Goal: Task Accomplishment & Management: Manage account settings

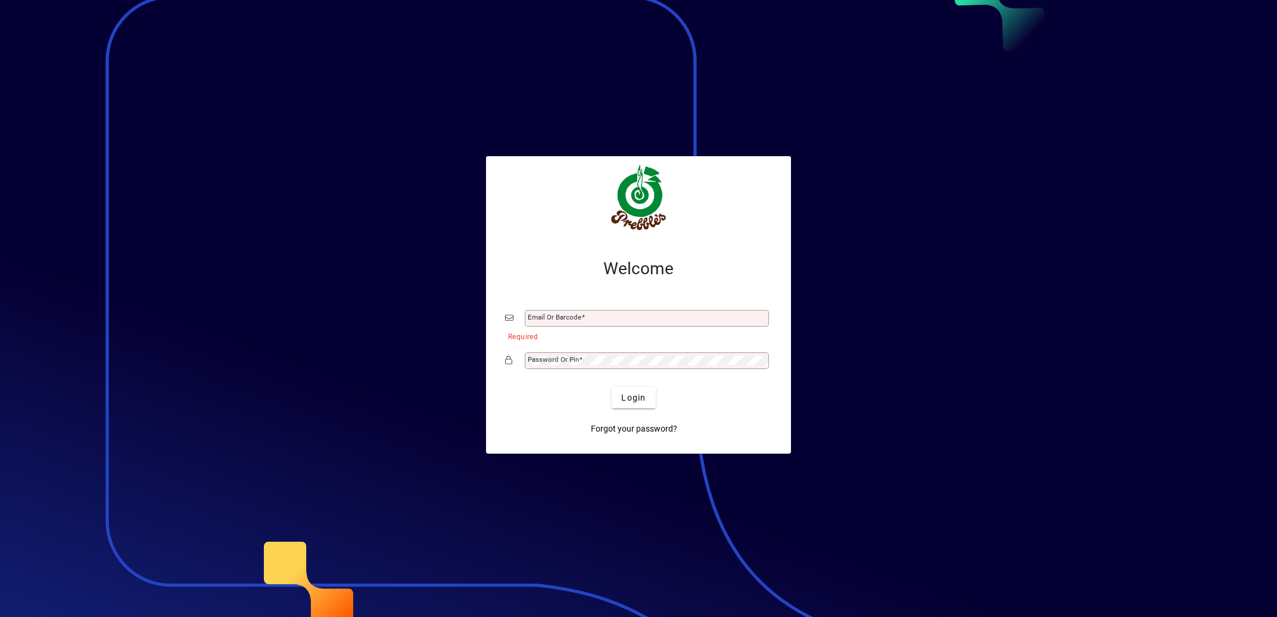
click at [583, 313] on div "Email or Barcode" at bounding box center [647, 318] width 244 height 17
click at [578, 320] on input "Email or Barcode" at bounding box center [648, 318] width 241 height 10
type input "**********"
click at [571, 358] on mat-label "Password or Pin" at bounding box center [553, 359] width 51 height 8
click at [612, 387] on button "Login" at bounding box center [633, 397] width 43 height 21
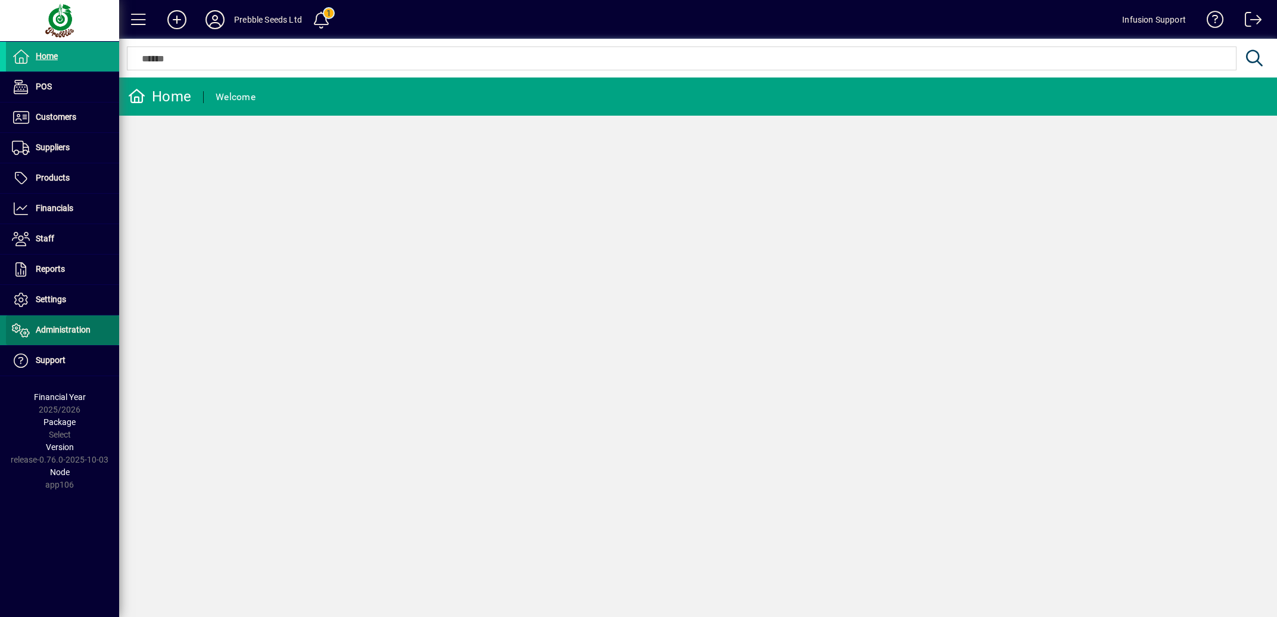
click at [63, 323] on span at bounding box center [62, 330] width 113 height 29
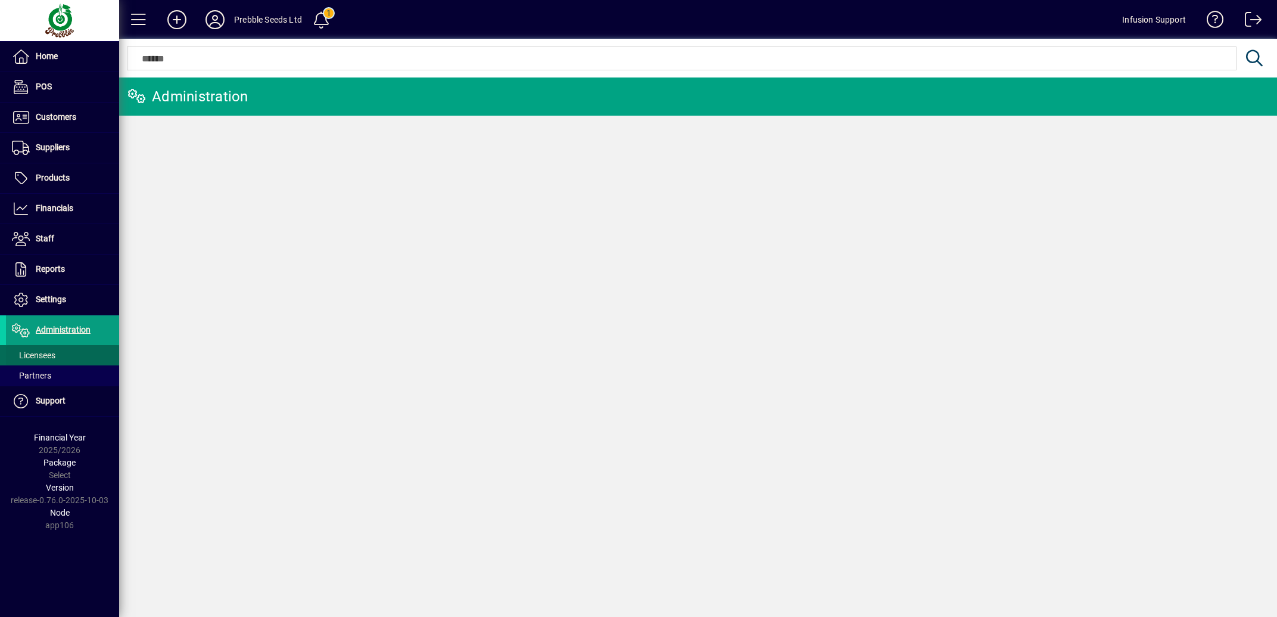
click at [45, 354] on span "Licensees" at bounding box center [33, 355] width 43 height 10
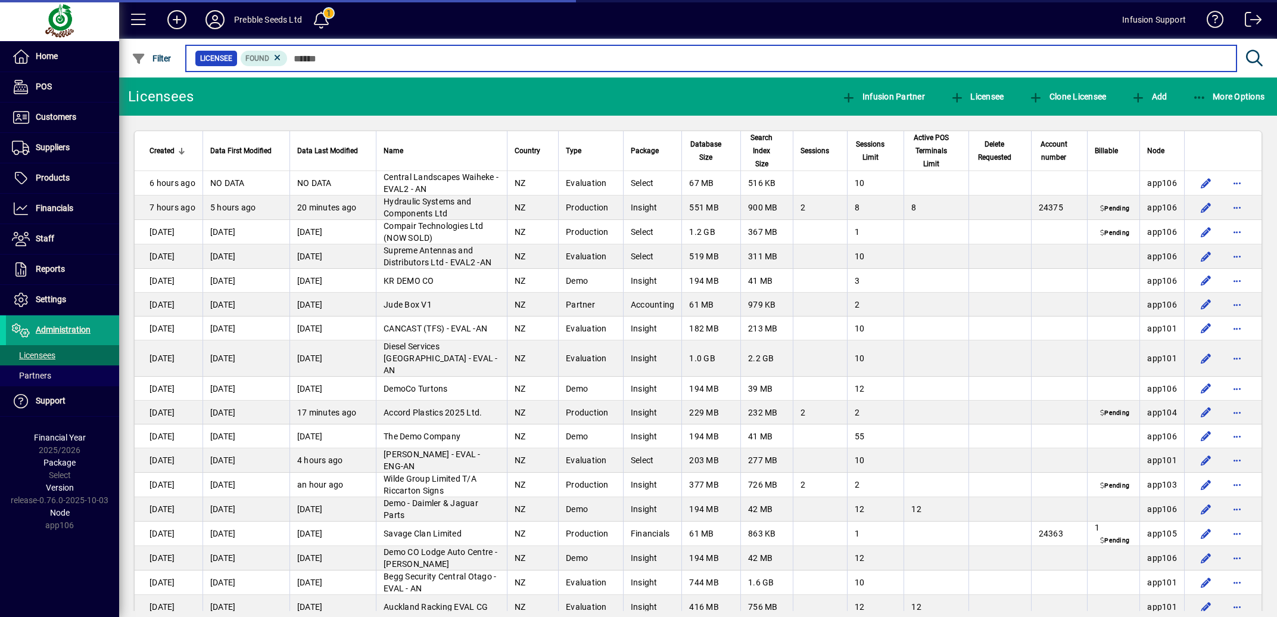
click at [318, 57] on input "text" at bounding box center [757, 58] width 939 height 17
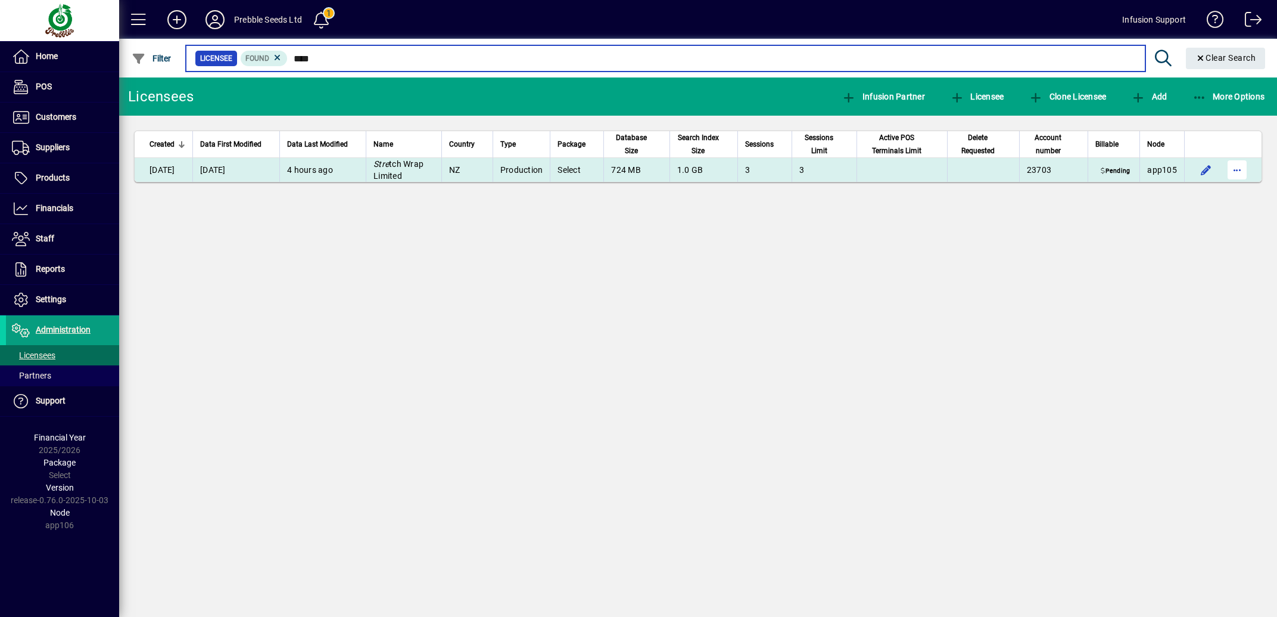
type input "****"
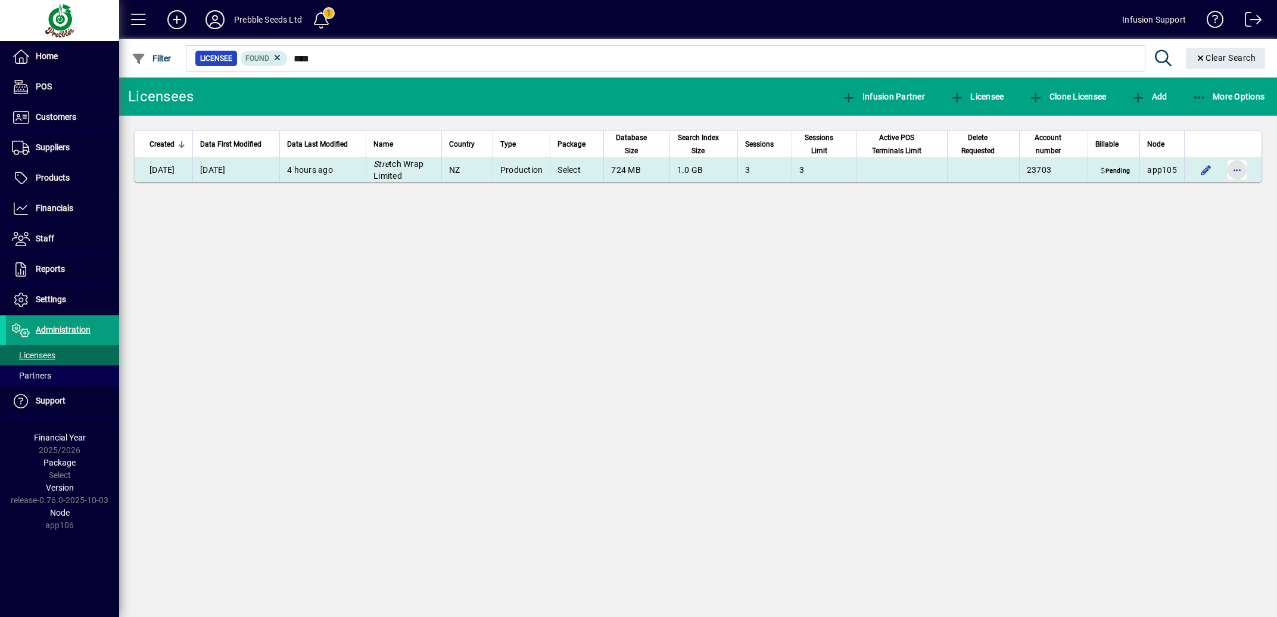
click at [1236, 175] on span "button" at bounding box center [1237, 169] width 29 height 29
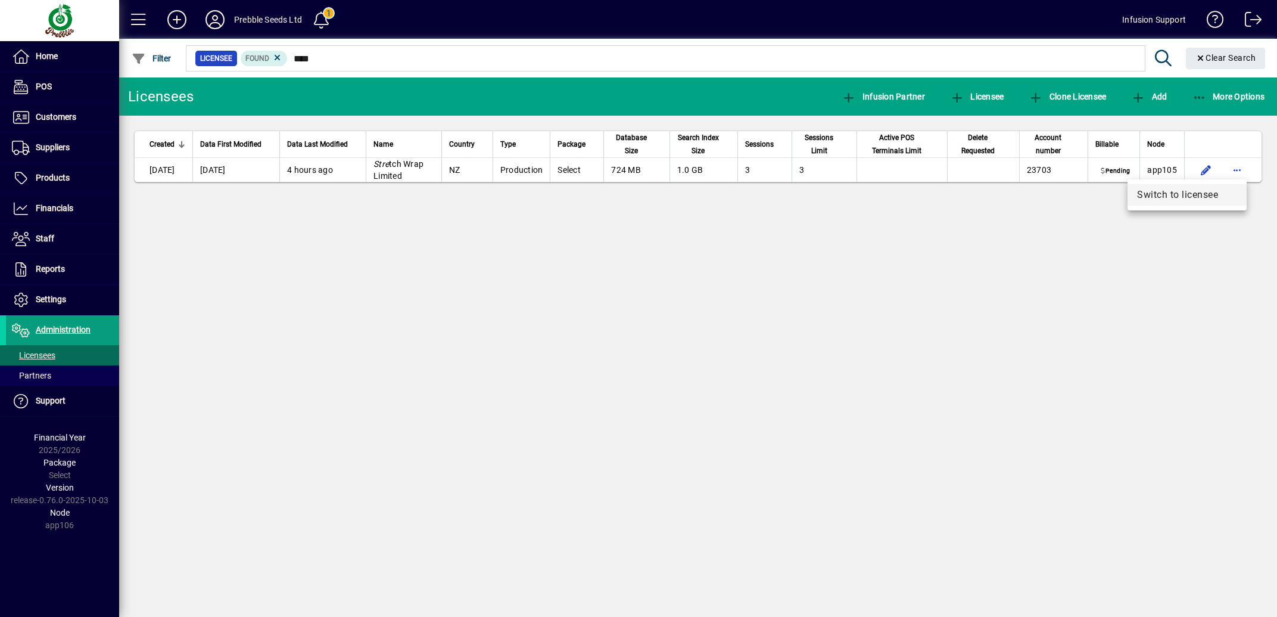
click at [1191, 194] on span "Switch to licensee" at bounding box center [1187, 195] width 100 height 14
